Goal: Information Seeking & Learning: Check status

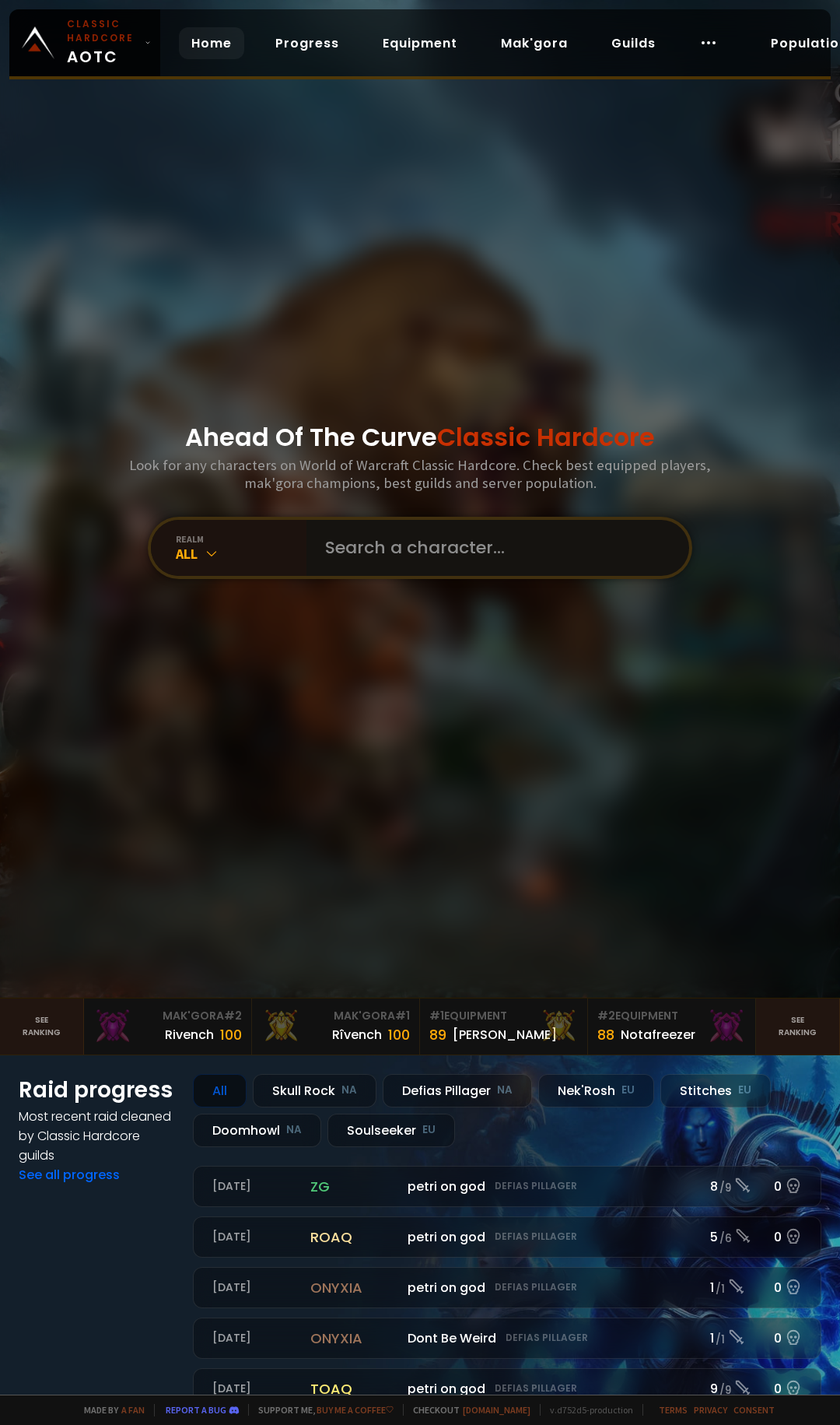
click at [458, 551] on input "text" at bounding box center [493, 547] width 355 height 56
type input "colt"
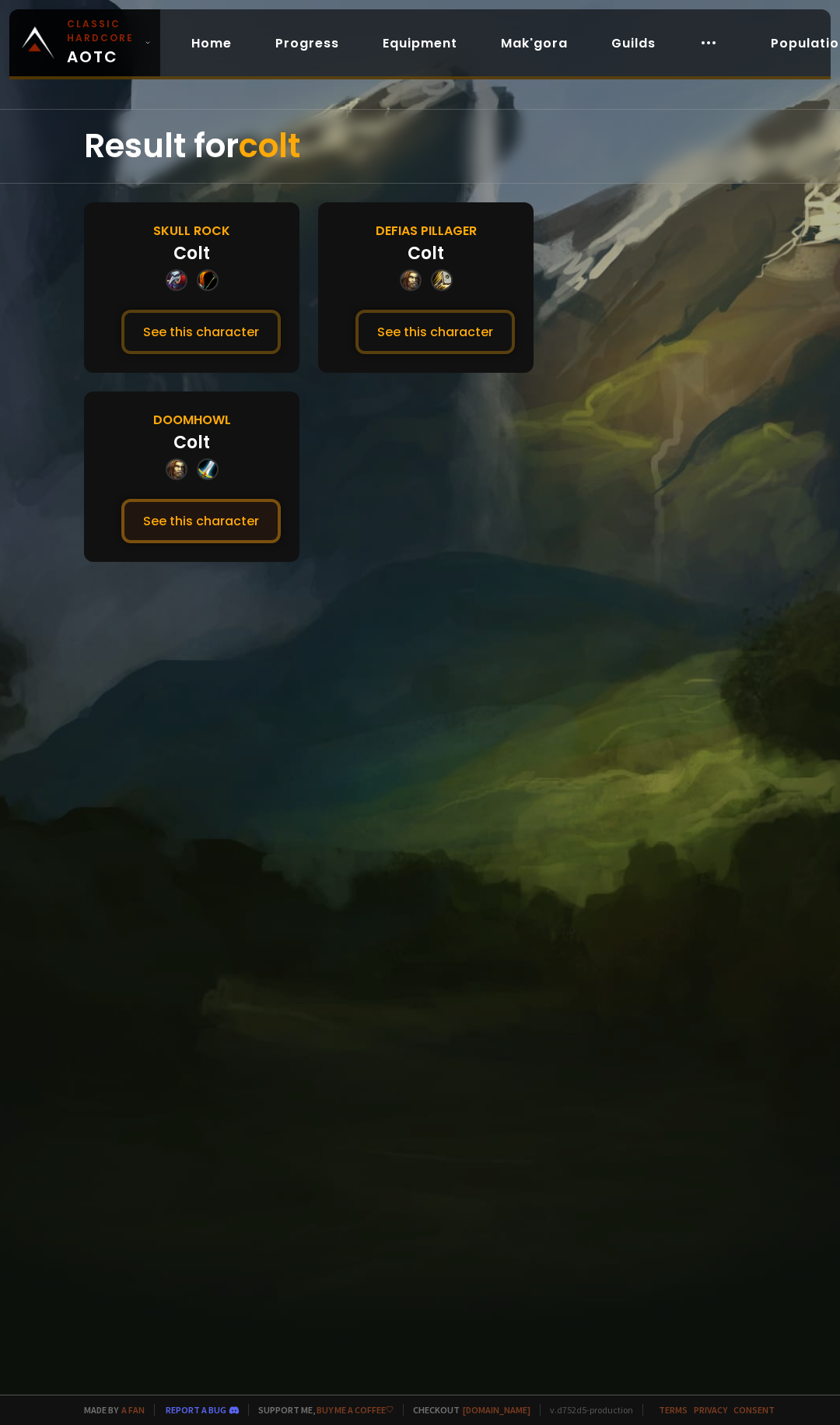
click at [239, 513] on button "See this character" at bounding box center [201, 521] width 159 height 44
drag, startPoint x: 381, startPoint y: 195, endPoint x: 386, endPoint y: 181, distance: 14.9
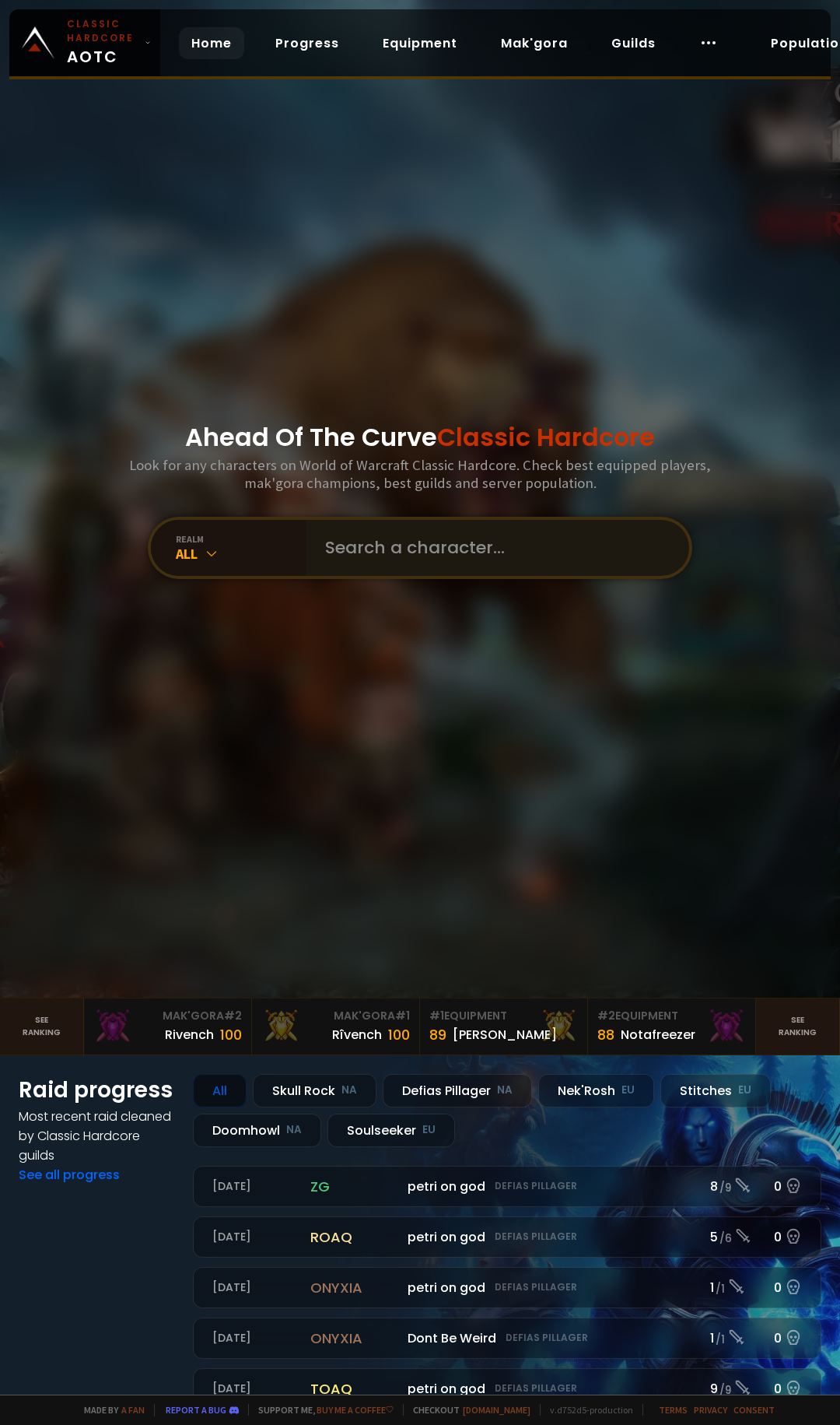
click at [429, 520] on div "realm All" at bounding box center [420, 547] width 545 height 62
click at [429, 520] on input "text" at bounding box center [493, 547] width 355 height 56
type input "furiouscnt"
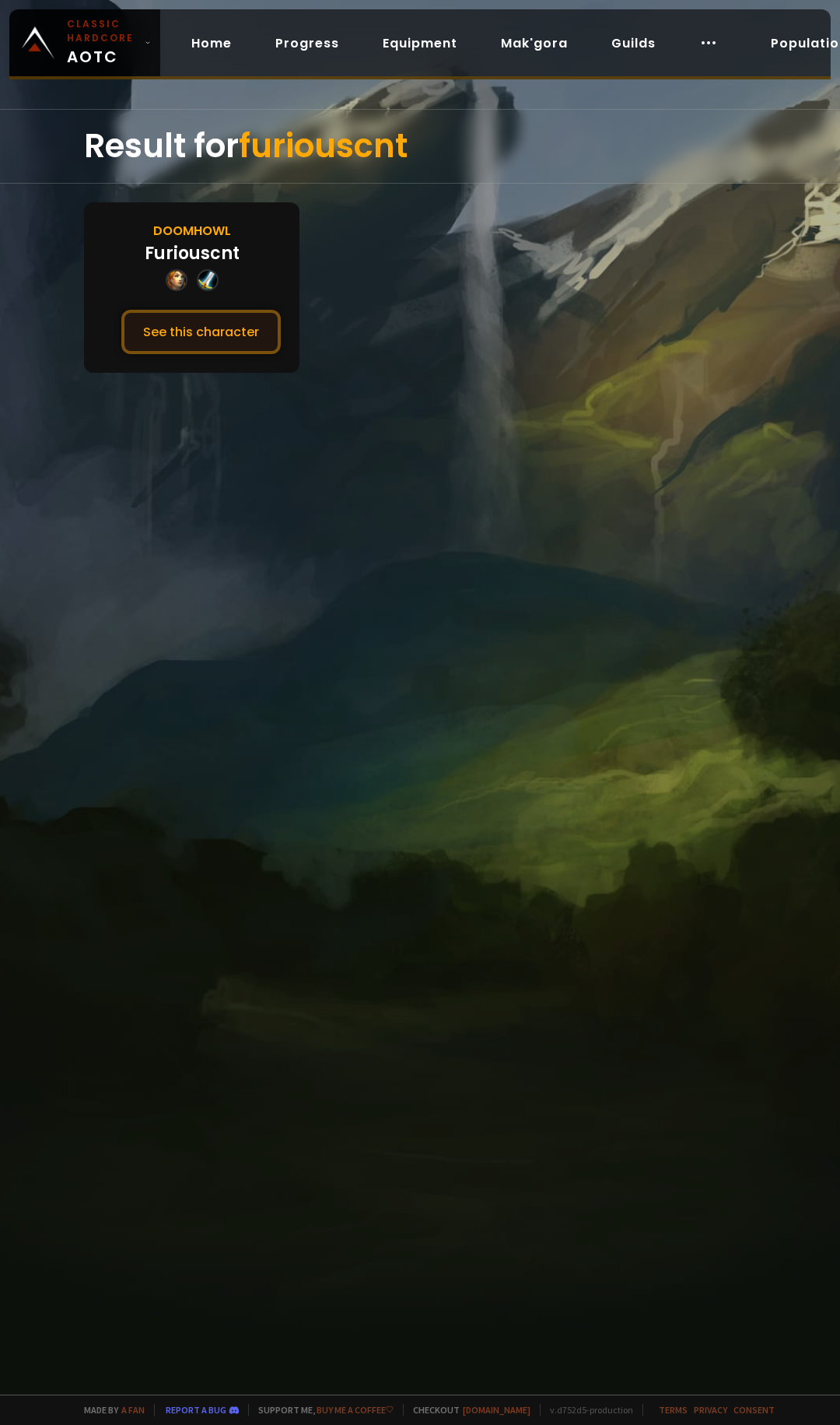
click at [252, 320] on button "See this character" at bounding box center [201, 331] width 159 height 44
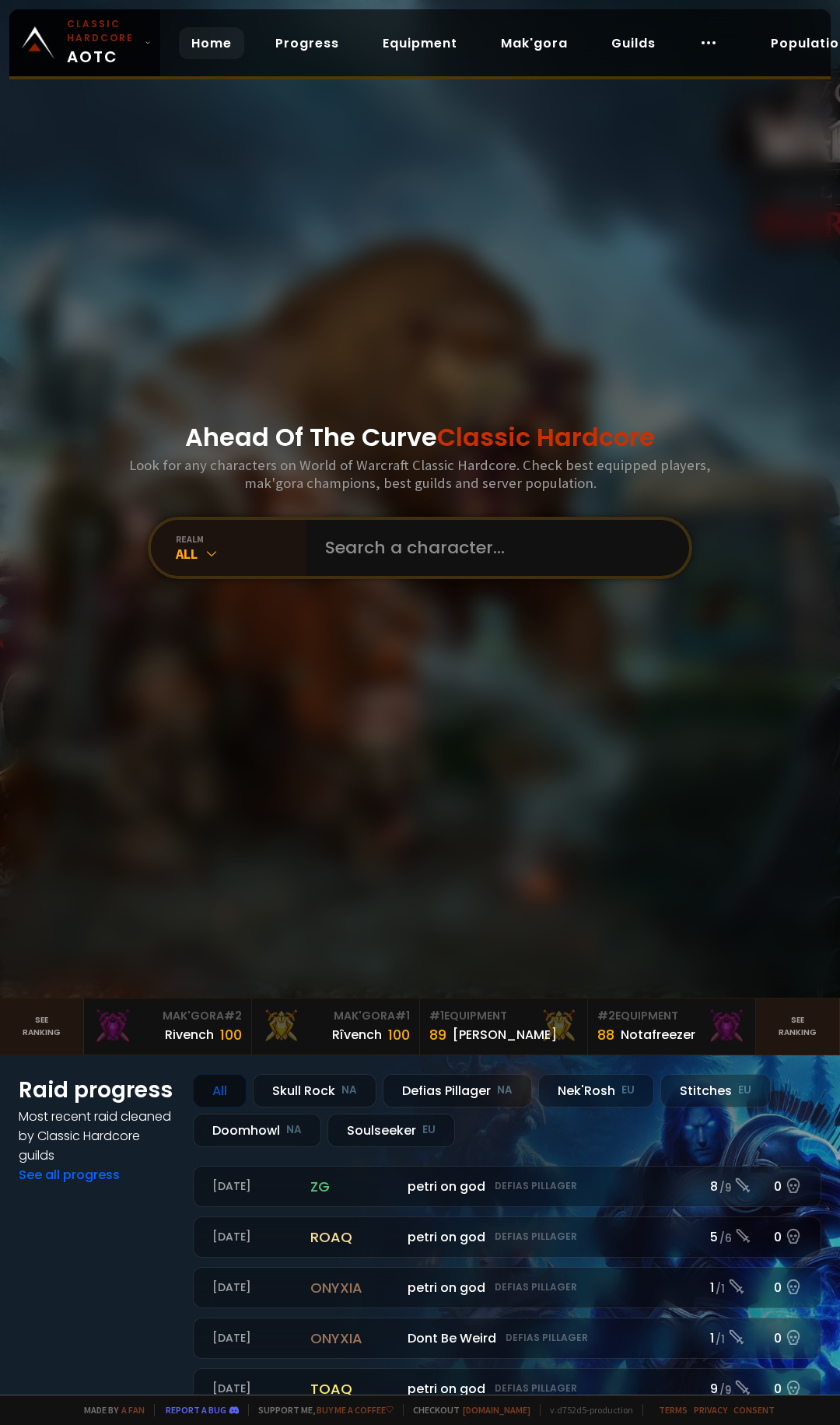
click at [478, 515] on div "Ahead Of The Curve Classic Hardcore Look for any characters on World of Warcraf…" at bounding box center [420, 499] width 840 height 998
click at [482, 576] on div "realm All" at bounding box center [420, 547] width 545 height 62
type input "furiouschad"
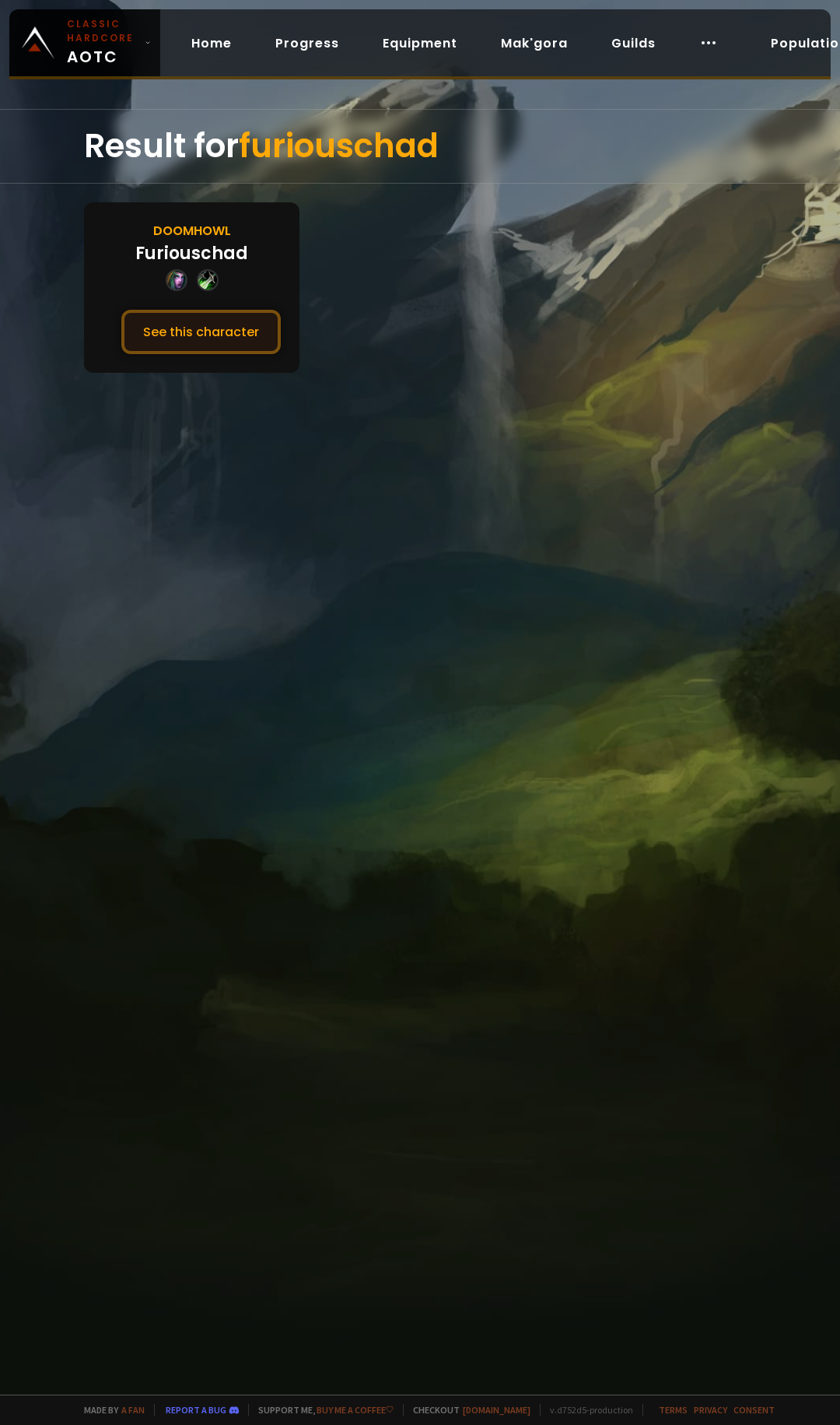
click at [266, 321] on button "See this character" at bounding box center [201, 331] width 159 height 44
